Goal: Entertainment & Leisure: Consume media (video, audio)

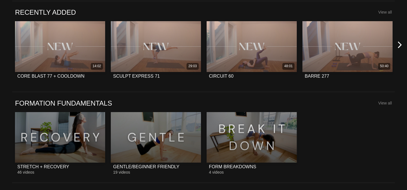
scroll to position [451, 0]
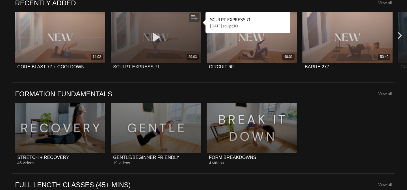
click at [156, 33] on icon at bounding box center [155, 37] width 17 height 10
